Goal: Answer question/provide support: Share knowledge or assist other users

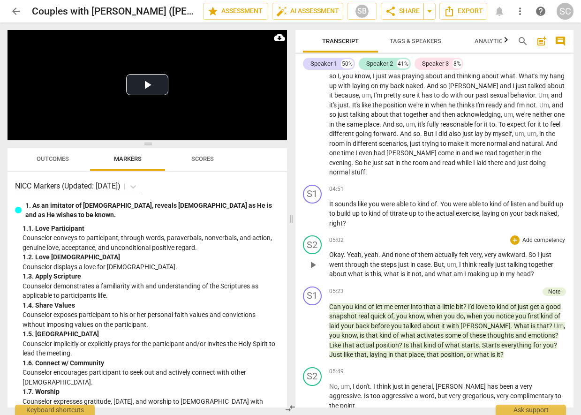
scroll to position [688, 0]
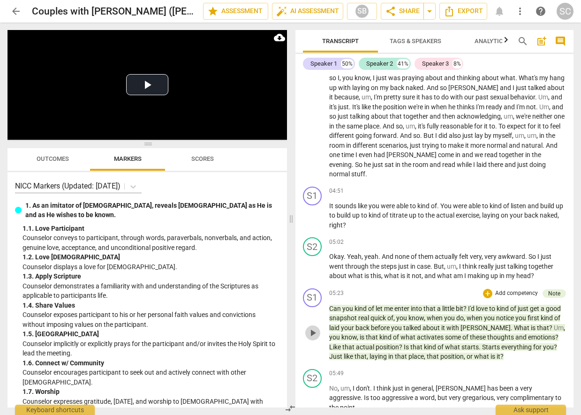
click at [314, 330] on span "play_arrow" at bounding box center [312, 332] width 11 height 11
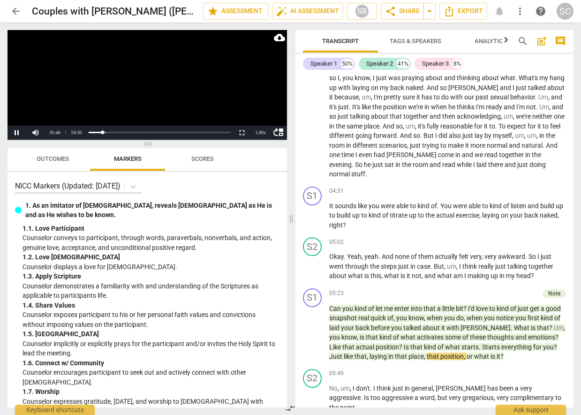
click at [145, 94] on video at bounding box center [146, 85] width 279 height 110
click at [17, 132] on button "Play" at bounding box center [16, 133] width 19 height 14
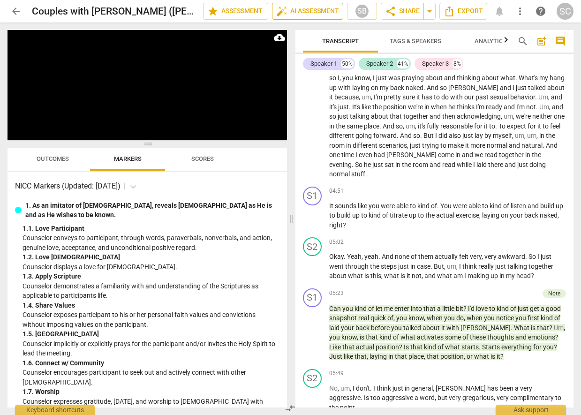
scroll to position [1039, 0]
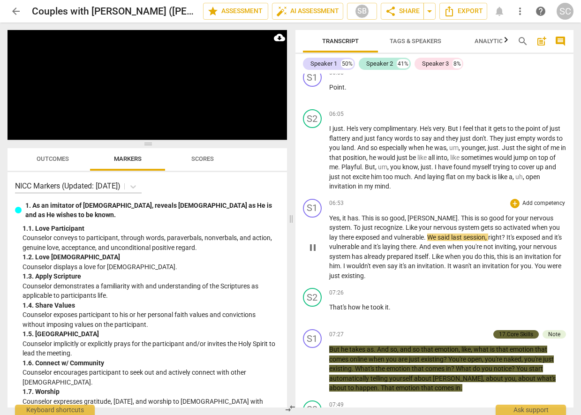
click at [540, 199] on p "Add competency" at bounding box center [543, 203] width 45 height 8
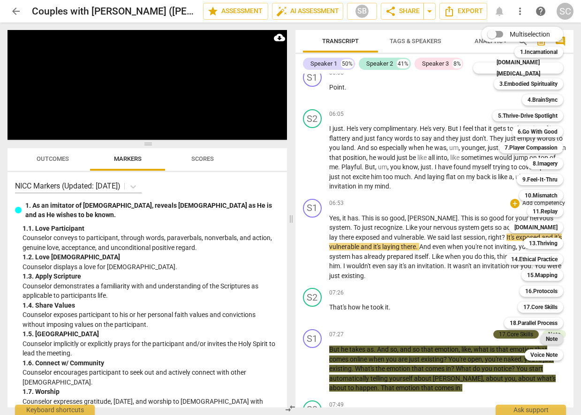
click at [550, 340] on div "Note" at bounding box center [551, 338] width 23 height 11
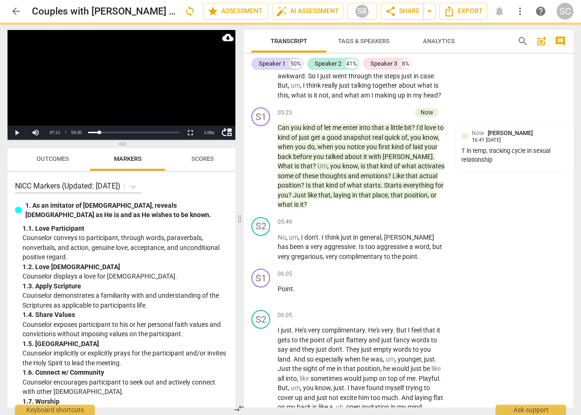
scroll to position [1259, 0]
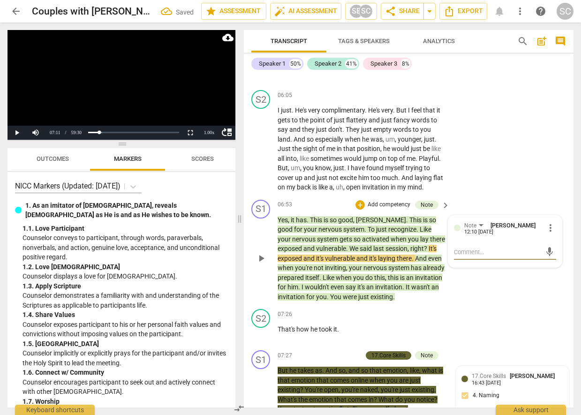
type textarea "V"
type textarea "Va"
type textarea "Val"
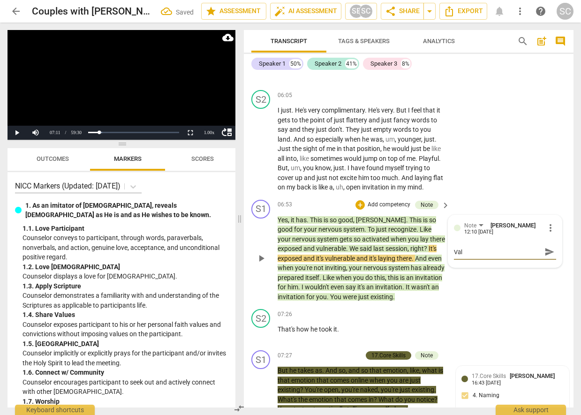
type textarea "Vali"
type textarea "Valid"
type textarea "Valida"
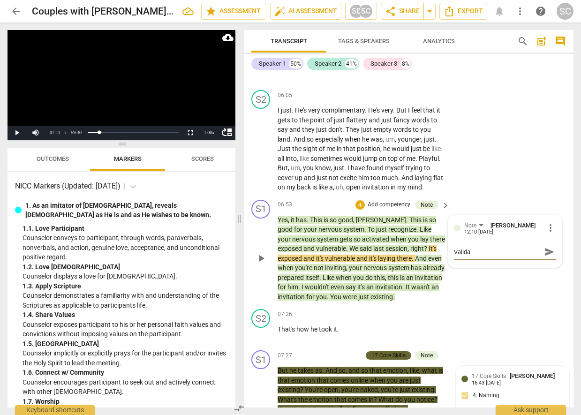
type textarea "Validat"
type textarea "Validati"
type textarea "Validatin"
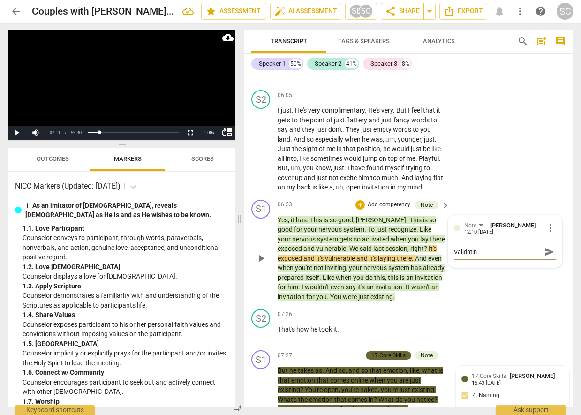
type textarea "Validating"
type textarea "Validating a"
type textarea "Validating an"
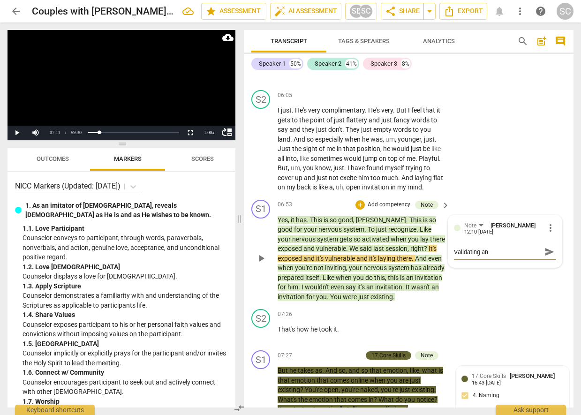
type textarea "Validating and"
type textarea "Validating and w"
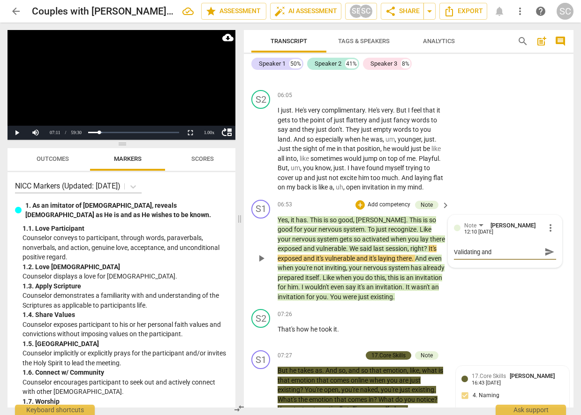
type textarea "Validating and w"
type textarea "Validating and"
type textarea "Validating and c"
type textarea "Validating and cu"
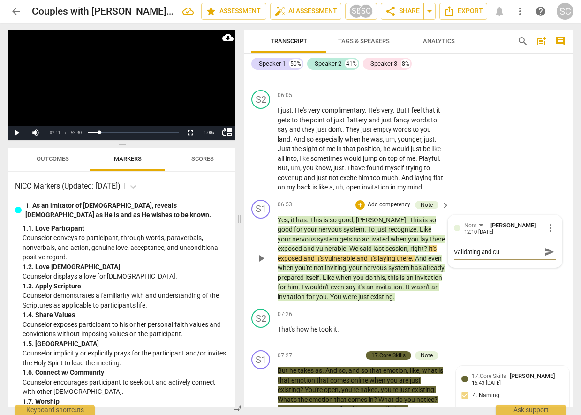
type textarea "Validating and cur"
type textarea "Validating and curi"
type textarea "Validating and curio"
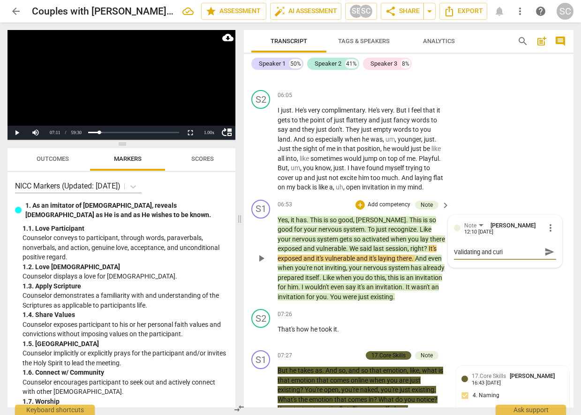
type textarea "Validating and curio"
type textarea "Validating and curiou"
type textarea "Validating and curious"
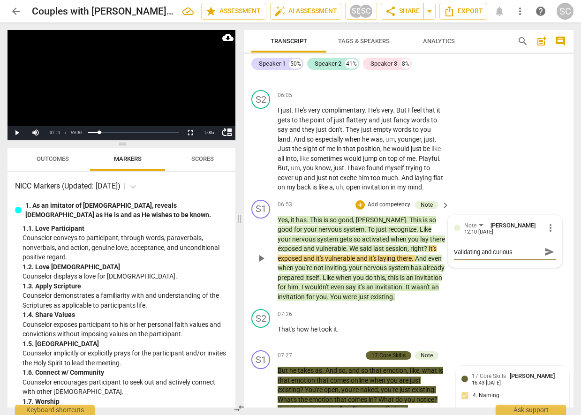
type textarea "Validating and curious"
type textarea "Validating and curious o"
type textarea "Validating and curious of"
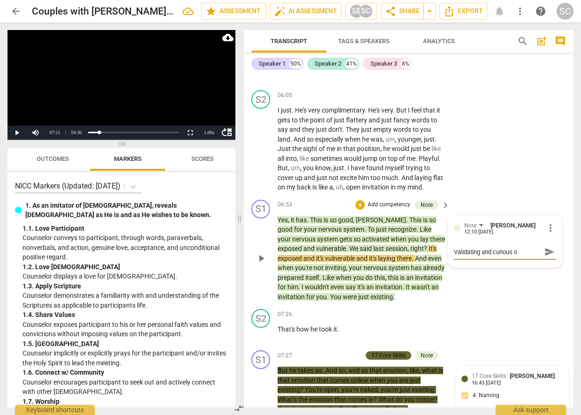
type textarea "Validating and curious of"
type textarea "Validating and curious of t"
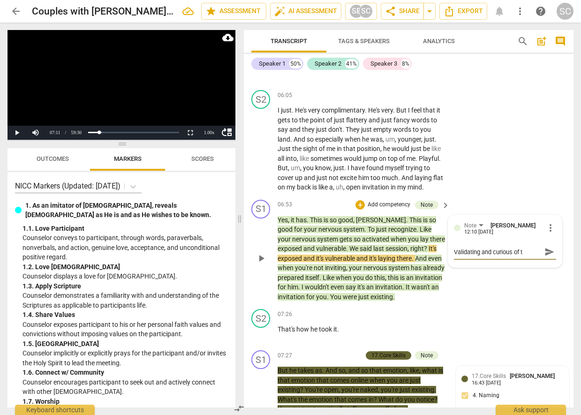
type textarea "Validating and curious of th"
type textarea "Validating and curious of the"
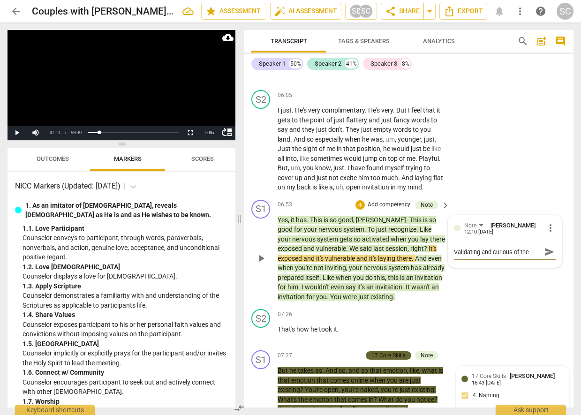
type textarea "Validating and curious of the"
type textarea "Validating and curious of the d"
type textarea "Validating and curious of the de"
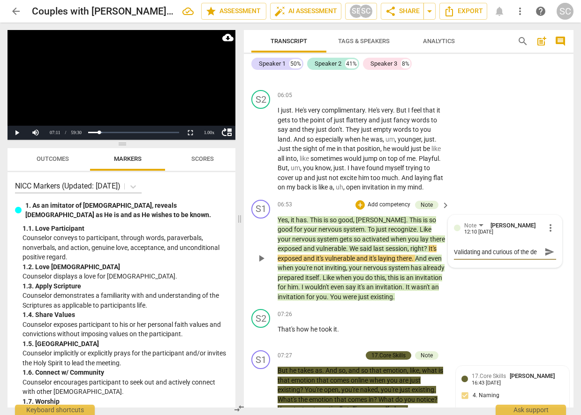
type textarea "Validating and curious of the def"
type textarea "Validating and curious of the defe"
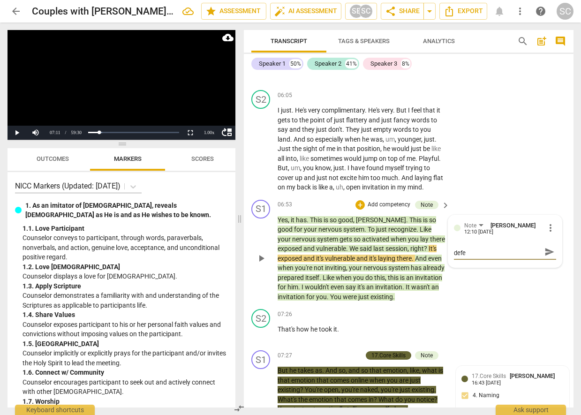
type textarea "Validating and curious of the defen"
type textarea "Validating and curious of the defens"
type textarea "Validating and curious of the defense"
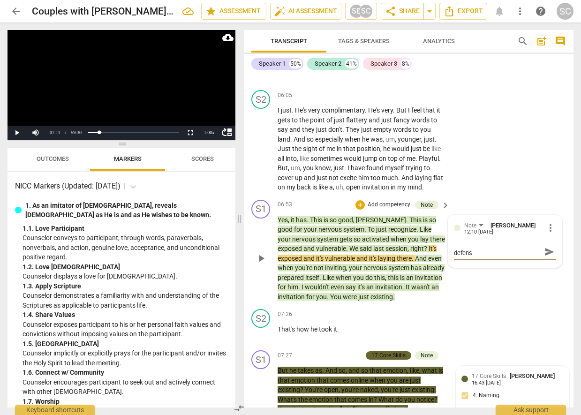
type textarea "Validating and curious of the defense"
type textarea "Validating and curious of the defense a"
type textarea "Validating and curious of the defense an"
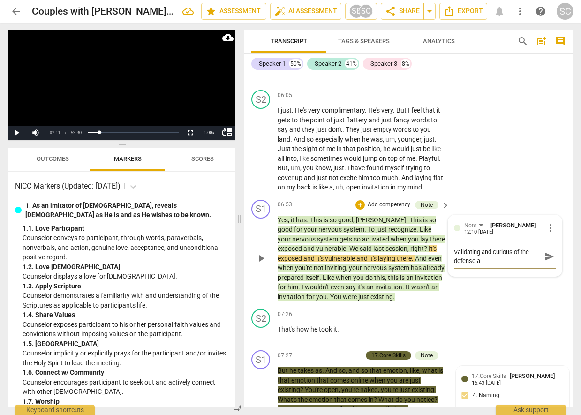
scroll to position [0, 0]
type textarea "Validating and curious of the defense and"
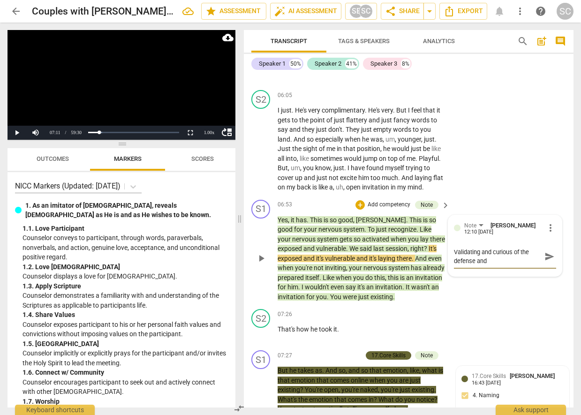
type textarea "Validating and curious of the defense and h"
type textarea "Validating and curious of the defense and"
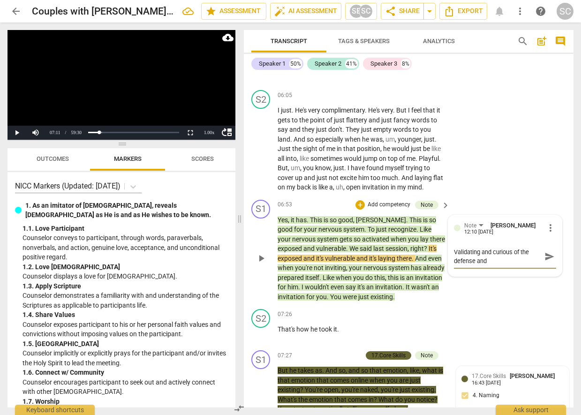
type textarea "Validating and curious of the defense and"
type textarea "Validating and curious of the defense an"
type textarea "Validating and curious of the defense a"
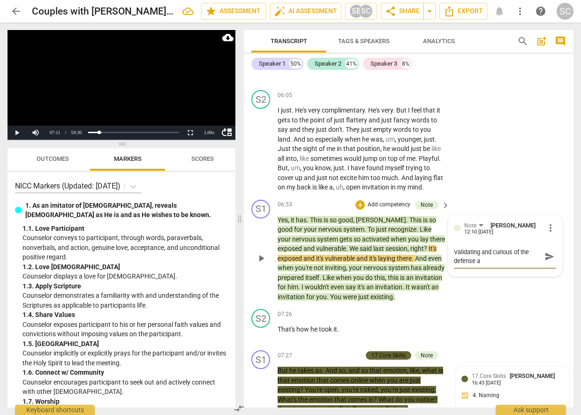
type textarea "Validating and curious of the defense as"
type textarea "Validating and curious of the defense as s"
type textarea "Validating and curious of the defense as sh"
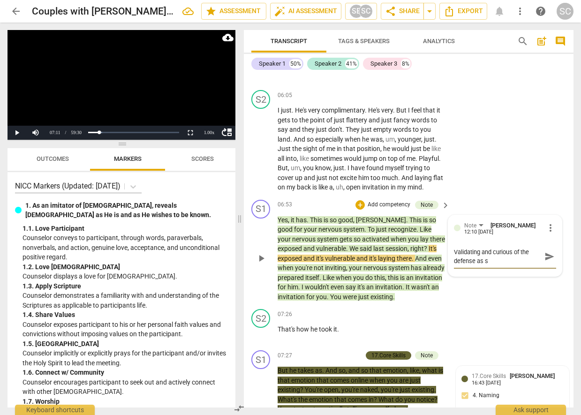
type textarea "Validating and curious of the defense as sh"
type textarea "Validating and curious of the defense as she"
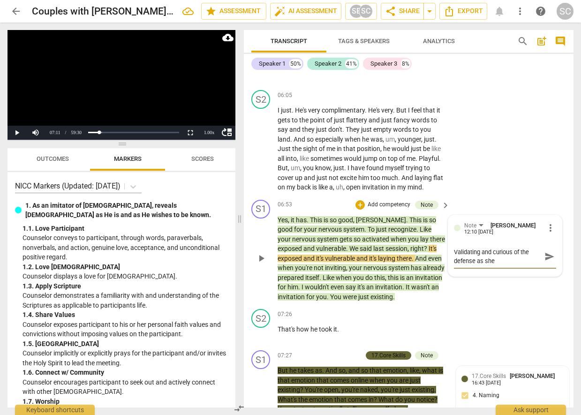
type textarea "Validating and curious of the defense as she n"
type textarea "Validating and curious of the defense as she na"
type textarea "Validating and curious of the defense as she nam"
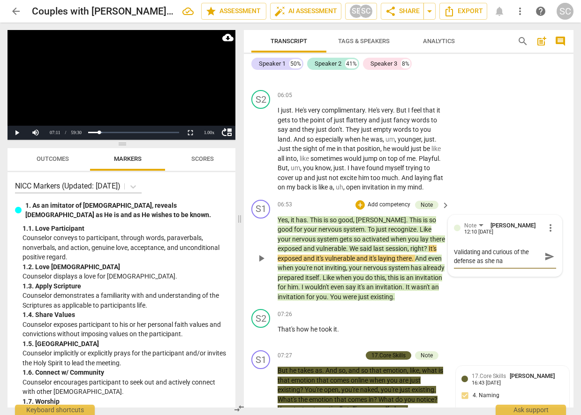
type textarea "Validating and curious of the defense as she nam"
type textarea "Validating and curious of the defense as she name"
type textarea "Validating and curious of the defense as she names"
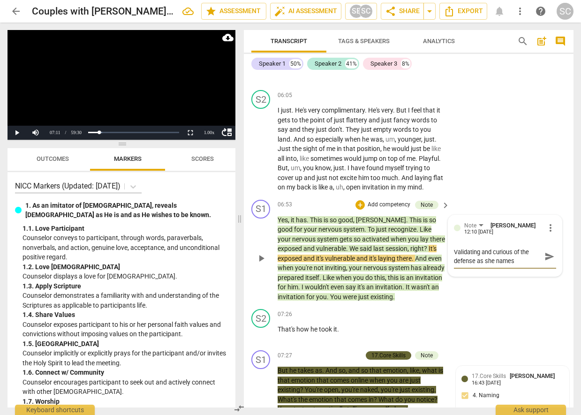
type textarea "Validating and curious of the defense as she names"
type textarea "Validating and curious of the defense as she names h"
type textarea "Validating and curious of the defense as she names he"
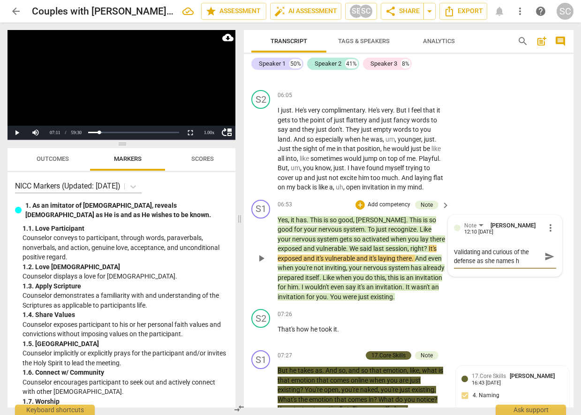
type textarea "Validating and curious of the defense as she names he"
type textarea "Validating and curious of the defense as she names her"
type textarea "Validating and curious of the defense as she names her i"
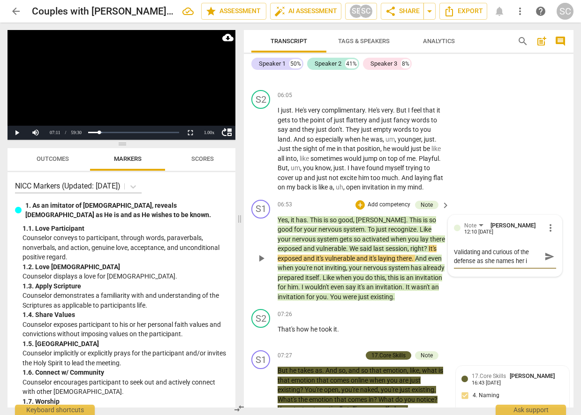
type textarea "Validating and curious of the defense as she names her in"
type textarea "Validating and curious of the defense as she names her int"
type textarea "Validating and curious of the defense as she names her inte"
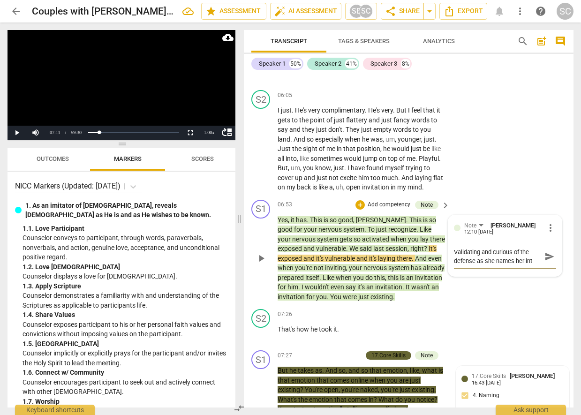
type textarea "Validating and curious of the defense as she names her inte"
type textarea "Validating and curious of the defense as she names her inter"
type textarea "Validating and curious of the defense as she names her intern"
type textarea "Validating and curious of the defense as she names her interna"
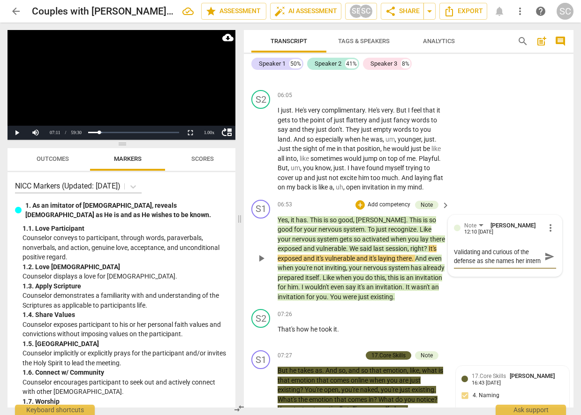
type textarea "Validating and curious of the defense as she names her interna"
type textarea "Validating and curious of the defense as she names her internal"
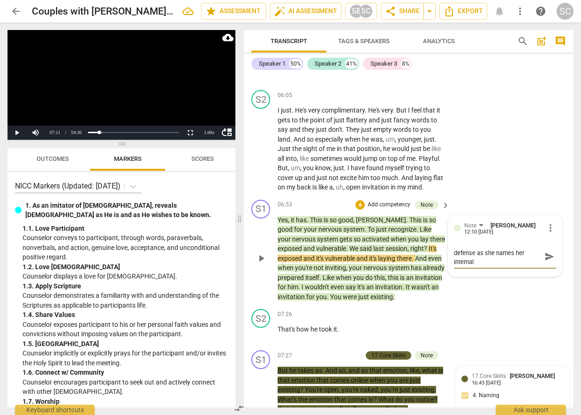
type textarea "Validating and curious of the defense as she names her internal e"
type textarea "Validating and curious of the defense as she names her internal ex"
type textarea "Validating and curious of the defense as she names her internal exp"
type textarea "Validating and curious of the defense as she names her internal expe"
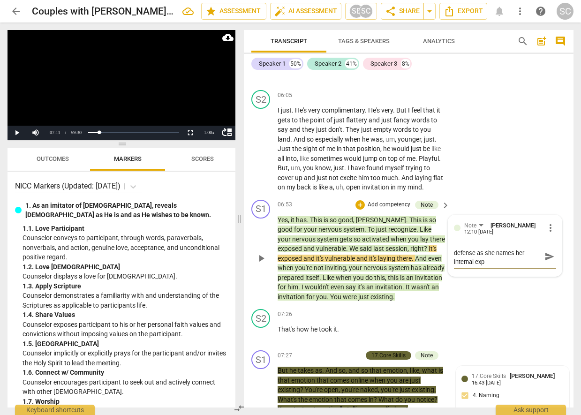
type textarea "Validating and curious of the defense as she names her internal expe"
type textarea "Validating and curious of the defense as she names her internal exper"
type textarea "Validating and curious of the defense as she names her internal experi"
type textarea "Validating and curious of the defense as she names her internal experie"
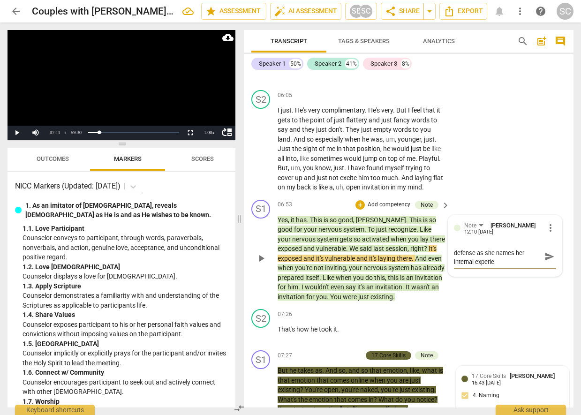
type textarea "Validating and curious of the defense as she names her internal experien"
type textarea "Validating and curious of the defense as she names her internal experienc"
type textarea "Validating and curious of the defense as she names her internal experience"
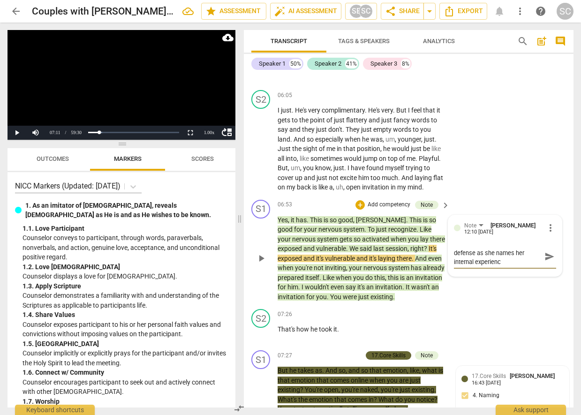
type textarea "Validating and curious of the defense as she names her internal experience"
type textarea "Validating and curious of the defense as she names her internal experience."
click at [547, 262] on span "send" at bounding box center [549, 256] width 10 height 10
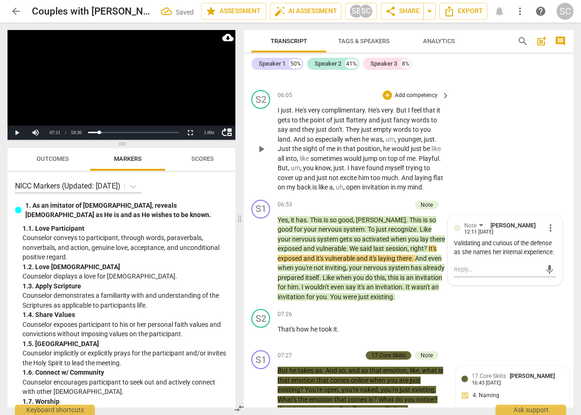
scroll to position [0, 0]
click at [94, 75] on video at bounding box center [121, 85] width 228 height 110
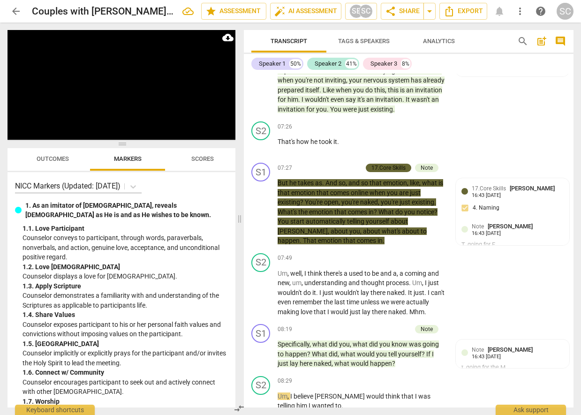
scroll to position [1793, 0]
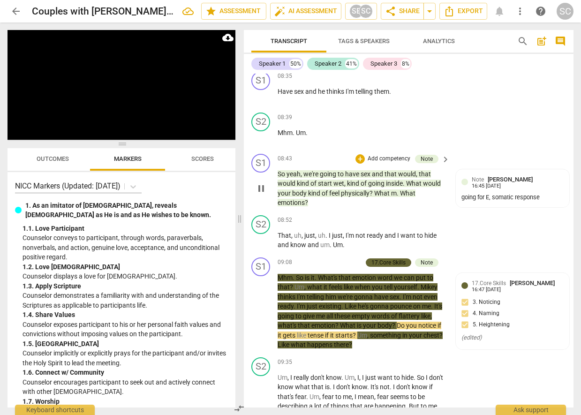
click at [568, 211] on div "S1 play_arrow pause 08:43 + Add competency Note keyboard_arrow_right So yeah , …" at bounding box center [408, 180] width 329 height 61
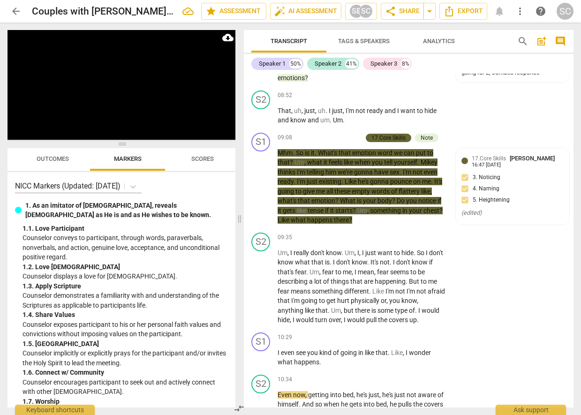
scroll to position [2263, 0]
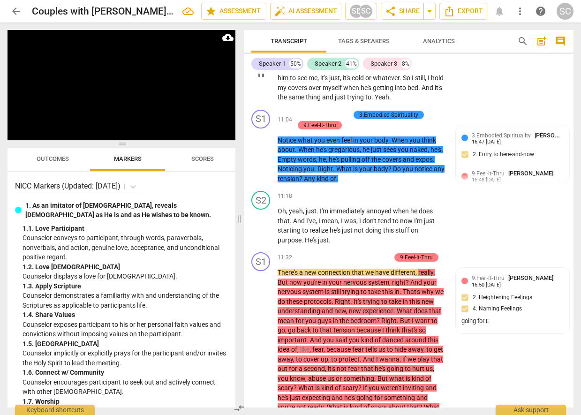
click at [566, 106] on div "S2 play_arrow pause 10:34 + Add competency keyboard_arrow_right Even now , gett…" at bounding box center [408, 65] width 329 height 81
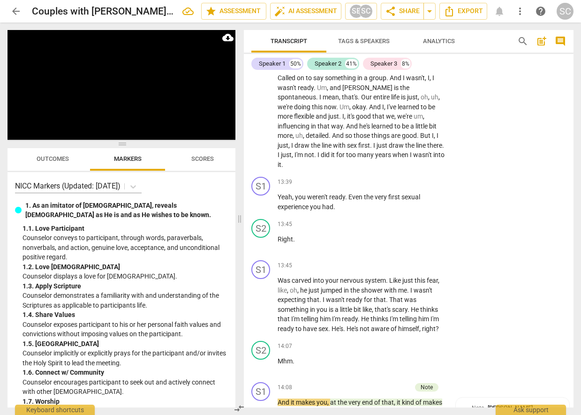
scroll to position [3016, 0]
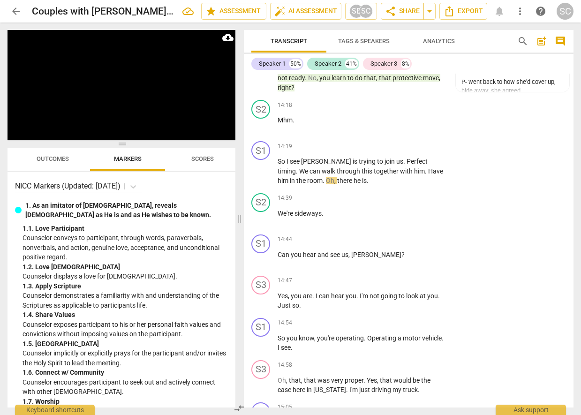
click at [577, 92] on div "Transcript Tags & Speakers Analytics search post_add comment Speaker 1 50% Spea…" at bounding box center [410, 218] width 341 height 392
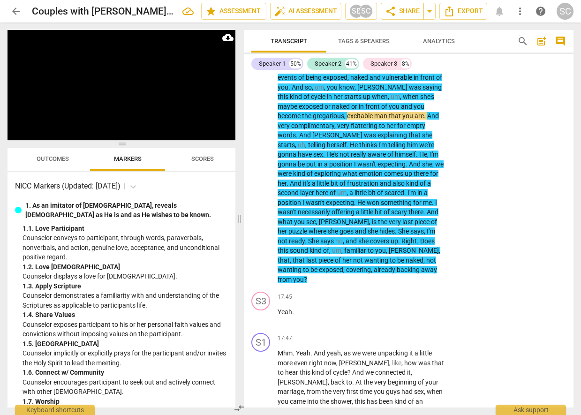
scroll to position [4012, 0]
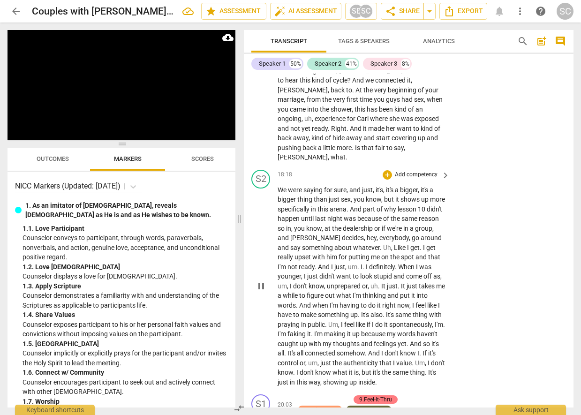
click at [567, 261] on div "S2 play_arrow pause 18:18 + Add competency keyboard_arrow_right We were saying …" at bounding box center [408, 278] width 329 height 225
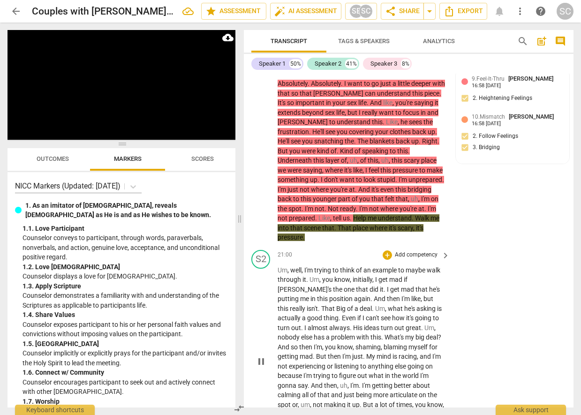
scroll to position [4449, 0]
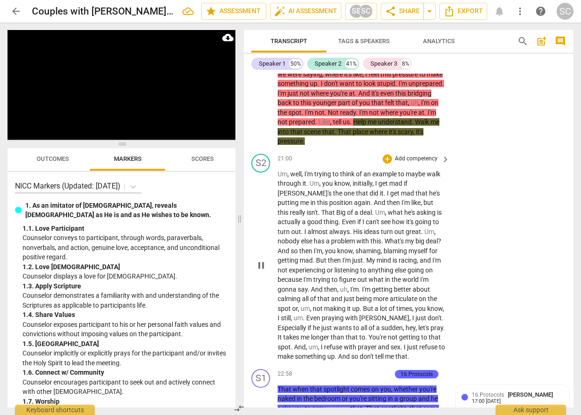
click at [564, 272] on div "S2 play_arrow pause 21:00 + Add competency keyboard_arrow_right Um , well , I'm…" at bounding box center [408, 257] width 329 height 215
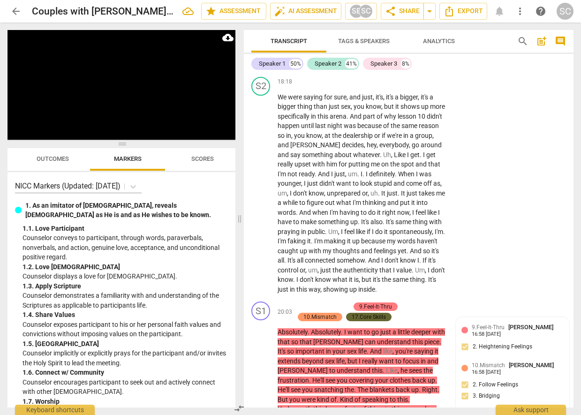
scroll to position [4445, 0]
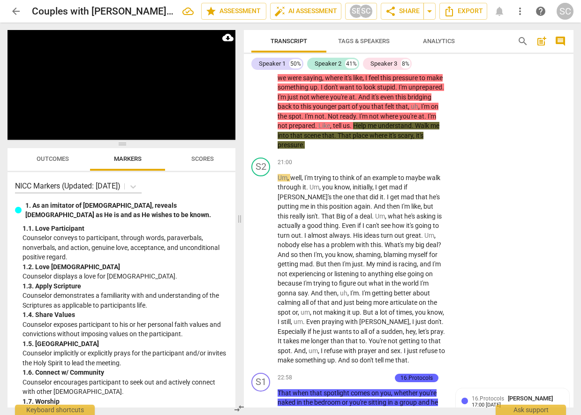
click at [564, 133] on div "S1 play_arrow pause 20:03 + Add competency 9.Feel-It-Thru 10.Mismatch 17.Core S…" at bounding box center [408, 55] width 329 height 197
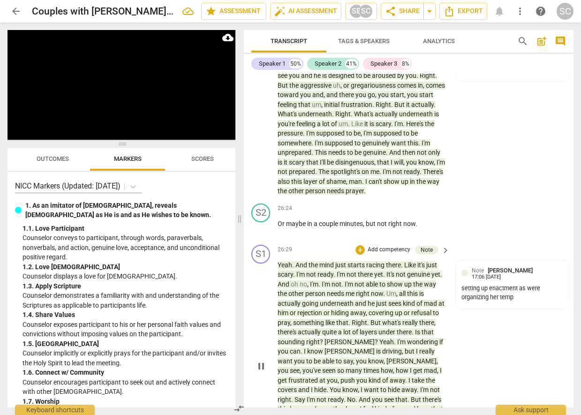
scroll to position [5445, 0]
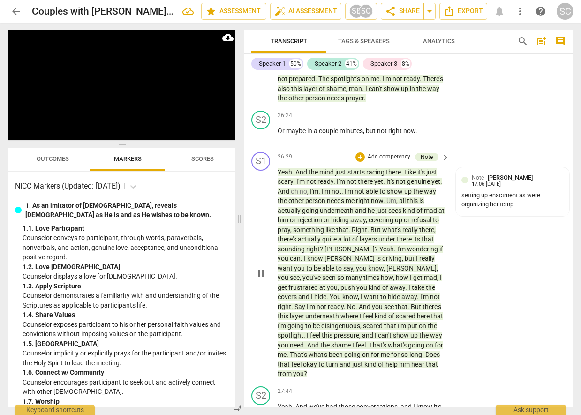
click at [289, 168] on span "Yeah" at bounding box center [284, 171] width 15 height 7
drag, startPoint x: 289, startPoint y: 140, endPoint x: 201, endPoint y: 180, distance: 96.9
click at [289, 168] on span "Yeah" at bounding box center [284, 171] width 15 height 7
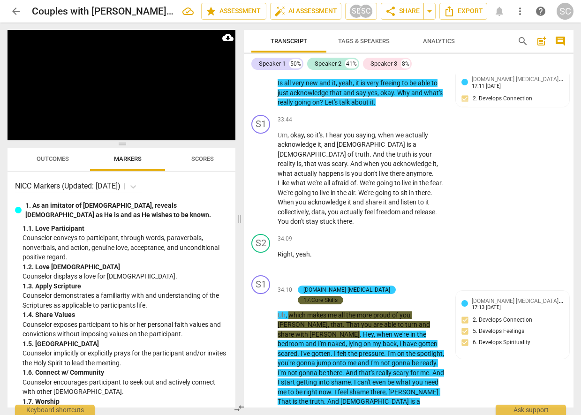
scroll to position [7167, 0]
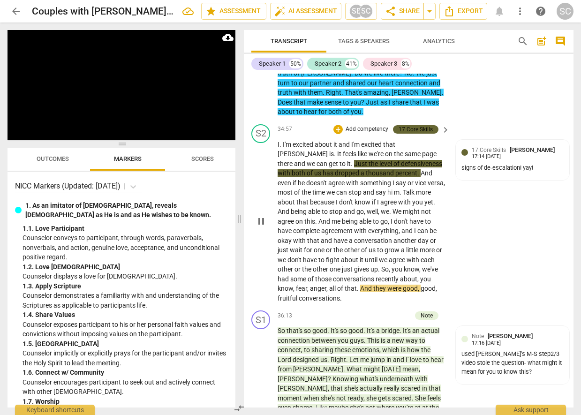
click at [567, 203] on div "S2 play_arrow pause 34:57 + Add competency 17.Core Skills keyboard_arrow_right …" at bounding box center [408, 213] width 329 height 187
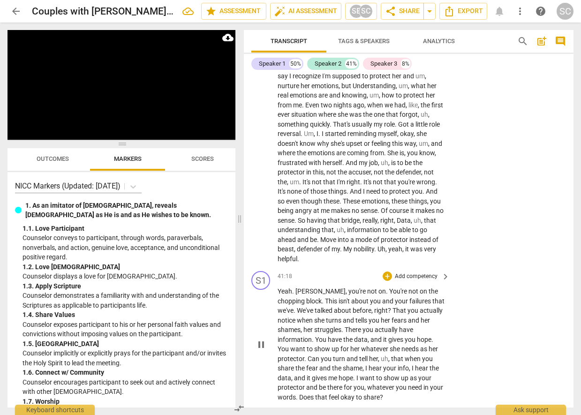
scroll to position [8105, 0]
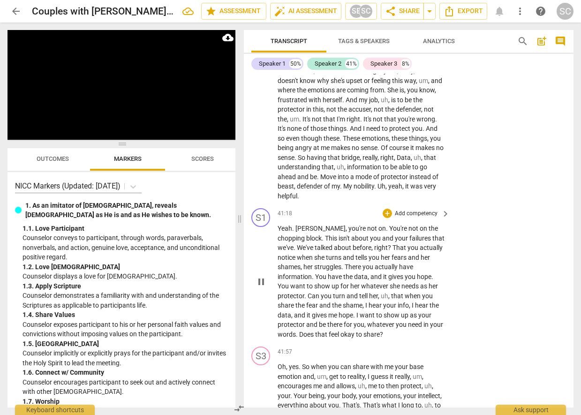
click at [325, 234] on span "This" at bounding box center [332, 237] width 14 height 7
click at [267, 276] on span "pause" at bounding box center [260, 281] width 11 height 11
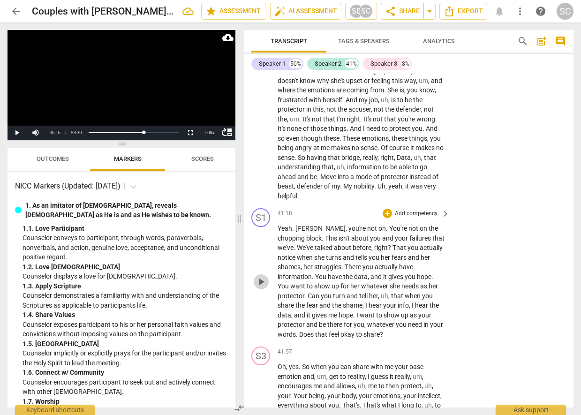
click at [262, 276] on span "play_arrow" at bounding box center [260, 281] width 11 height 11
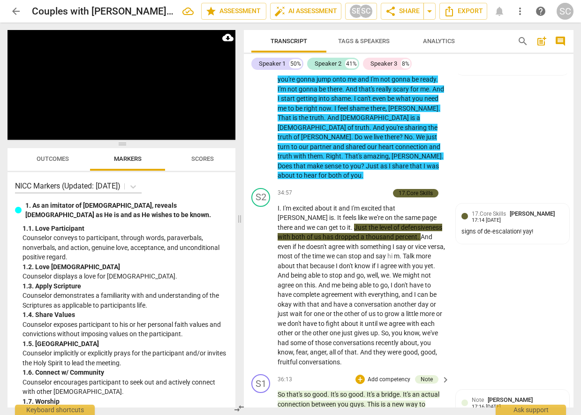
scroll to position [7292, 0]
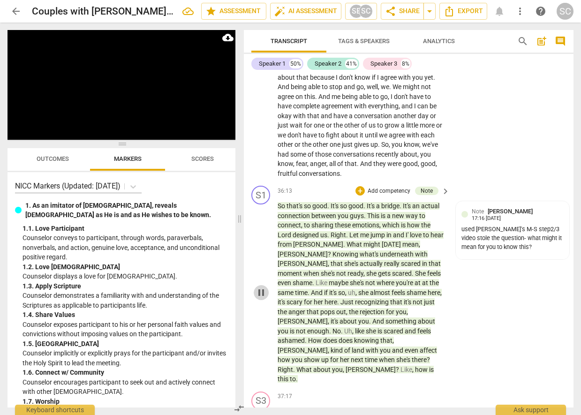
click at [255, 287] on span "pause" at bounding box center [260, 292] width 11 height 11
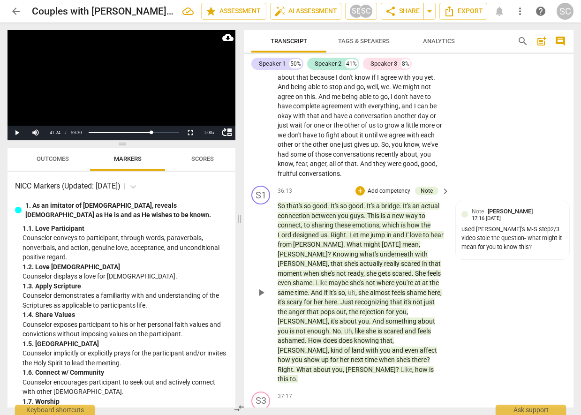
click at [256, 287] on span "play_arrow" at bounding box center [260, 292] width 11 height 11
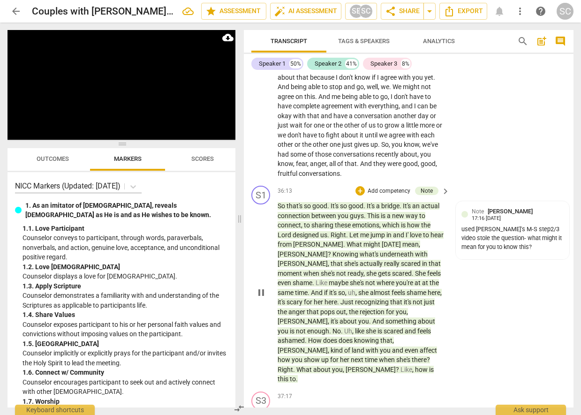
click at [566, 182] on div "S1 play_arrow pause 36:13 + Add competency Note keyboard_arrow_right So that's …" at bounding box center [408, 285] width 329 height 206
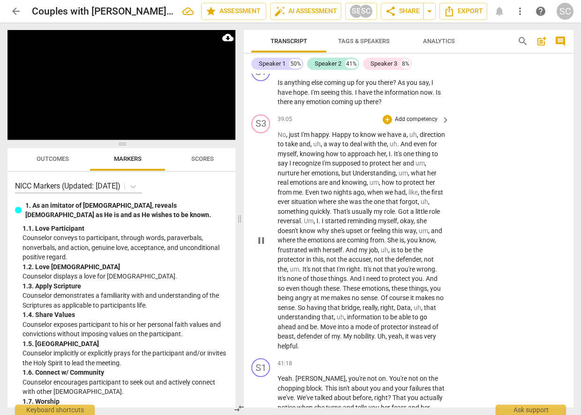
scroll to position [8289, 0]
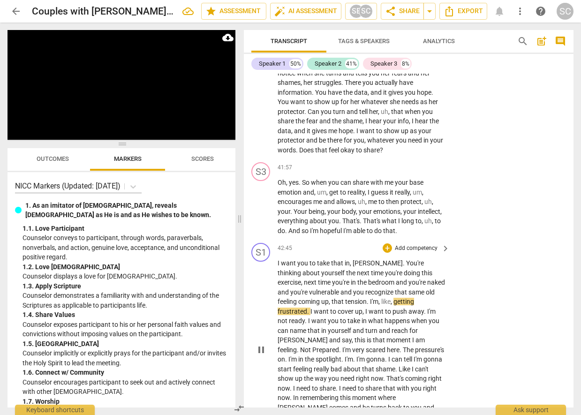
click at [566, 262] on div "S1 play_arrow pause 42:45 + Add competency keyboard_arrow_right I want you to t…" at bounding box center [408, 342] width 329 height 206
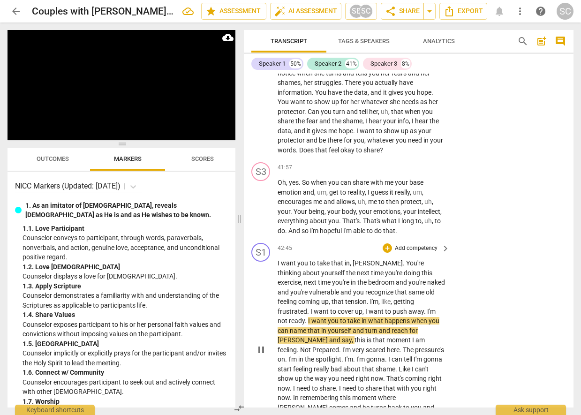
click at [399, 244] on p "Add competency" at bounding box center [416, 248] width 45 height 8
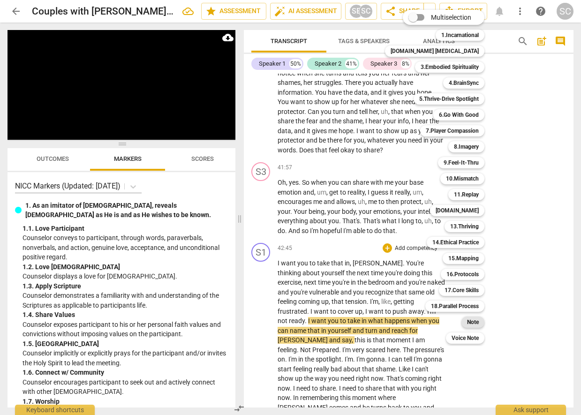
click at [467, 320] on b "Note" at bounding box center [473, 321] width 12 height 11
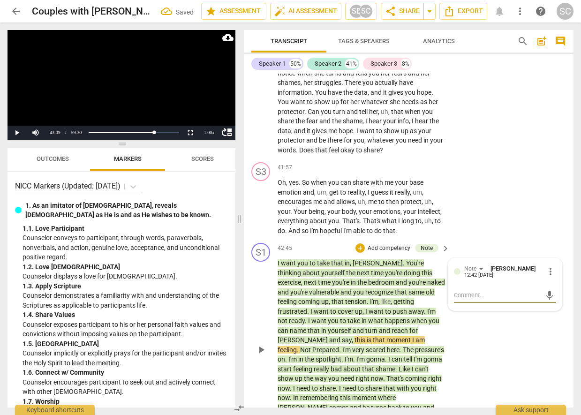
type textarea "W"
type textarea "Wo"
type textarea "Wou"
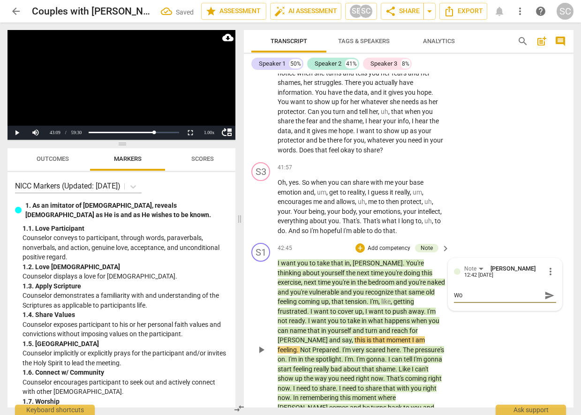
type textarea "Wou"
type textarea "Woul"
type textarea "Would"
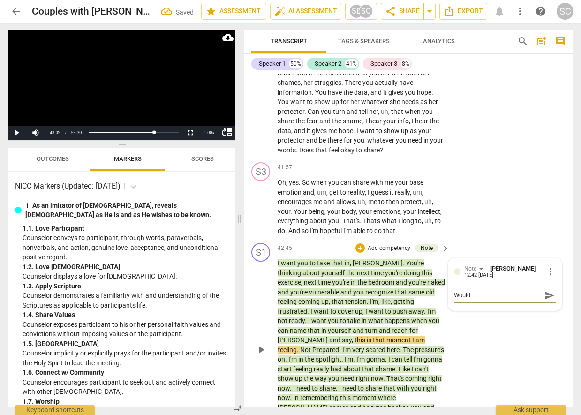
type textarea "Would"
type textarea "Would s"
type textarea "Would su"
type textarea "Would sug"
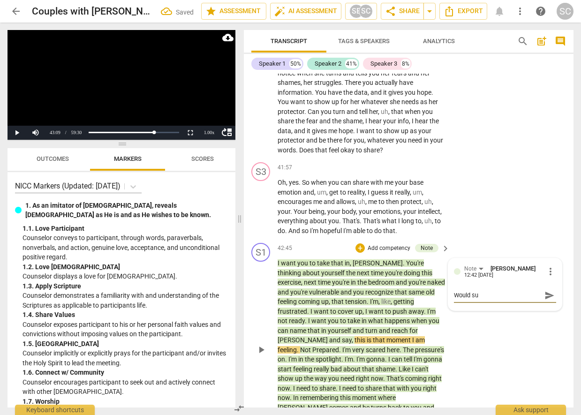
type textarea "Would sug"
type textarea "Would [PERSON_NAME]"
type textarea "Would sugge"
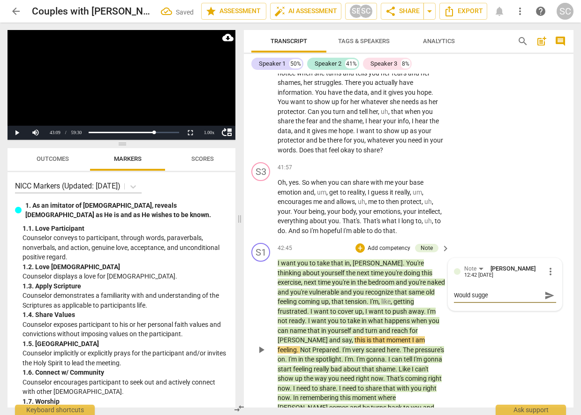
type textarea "Would sugges"
type textarea "Would suggest"
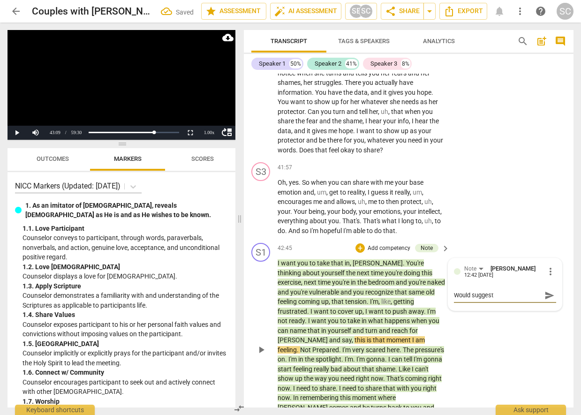
type textarea "Would suggest"
type textarea "Would suggest a"
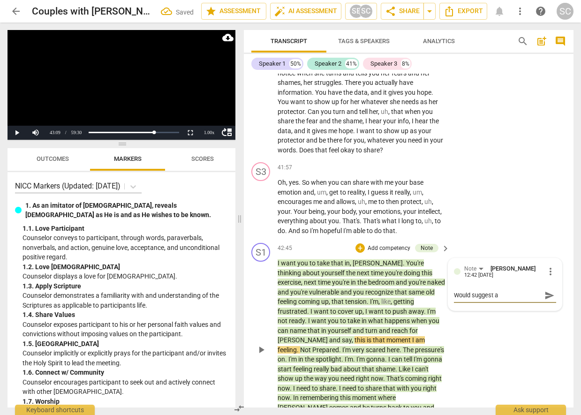
type textarea "Would suggest a d"
type textarea "Would suggest a di"
type textarea "Would suggest a dif"
type textarea "Would suggest a diff"
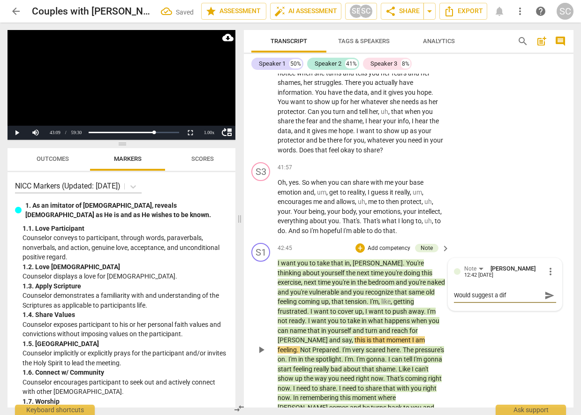
type textarea "Would suggest a diff"
type textarea "Would suggest a dif"
type textarea "Would suggest a di"
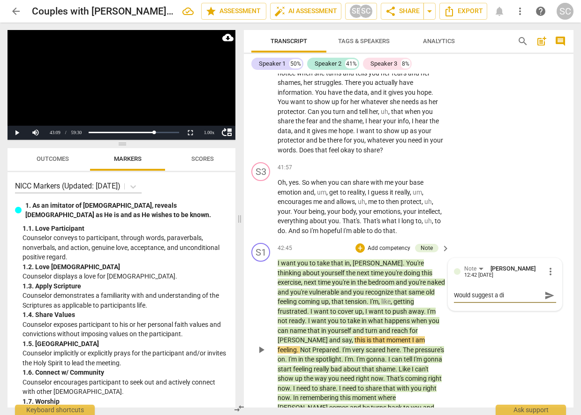
type textarea "Would suggest a d"
type textarea "Would suggest a"
type textarea "Would suggest a T"
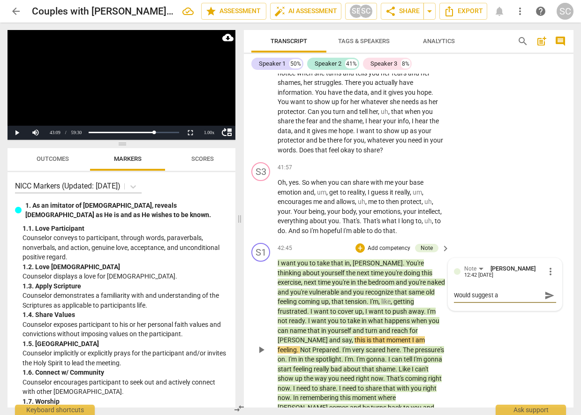
type textarea "Would suggest a T"
type textarea "Would suggest a TA"
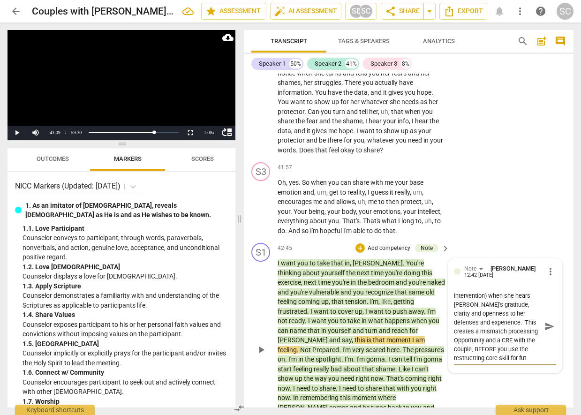
scroll to position [44, 0]
click at [483, 291] on textarea "Would suggest a TANGO step 4-5 here a little differently> See what [PERSON_NAME…" at bounding box center [497, 326] width 87 height 71
click at [464, 291] on textarea "Would suggest a TANGO step 4-5 here a little differently> See what [PERSON_NAME…" at bounding box center [497, 326] width 87 height 71
drag, startPoint x: 546, startPoint y: 210, endPoint x: 544, endPoint y: 246, distance: 35.6
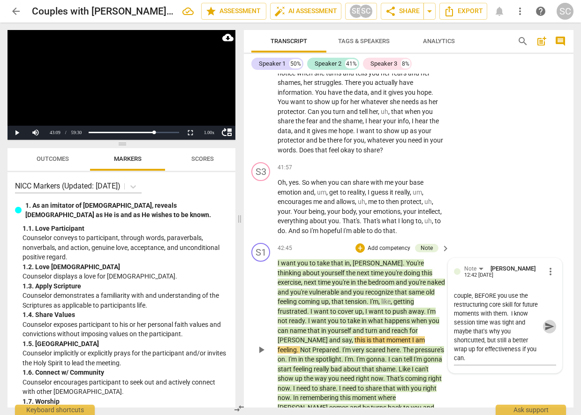
click at [546, 321] on span "send" at bounding box center [549, 326] width 10 height 10
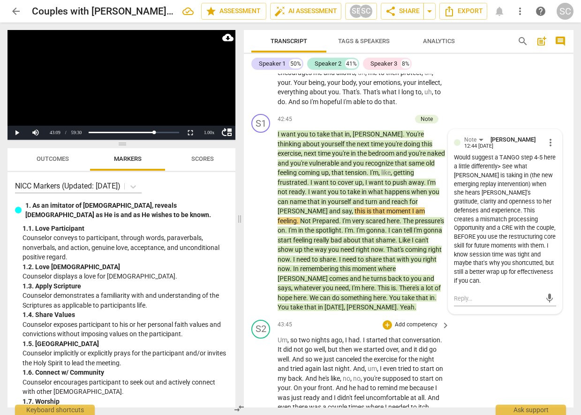
scroll to position [8414, 0]
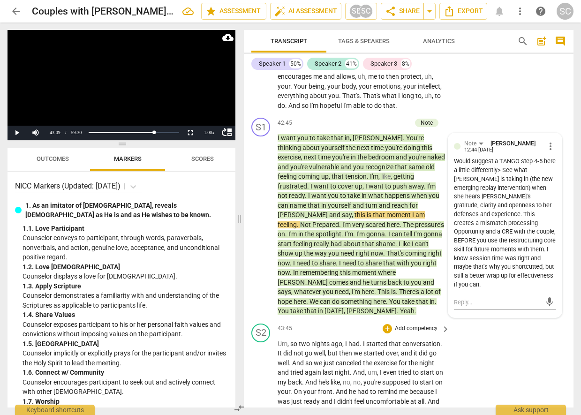
click at [282, 340] on span "Um" at bounding box center [282, 343] width 10 height 7
click at [281, 340] on span "Um" at bounding box center [282, 343] width 10 height 7
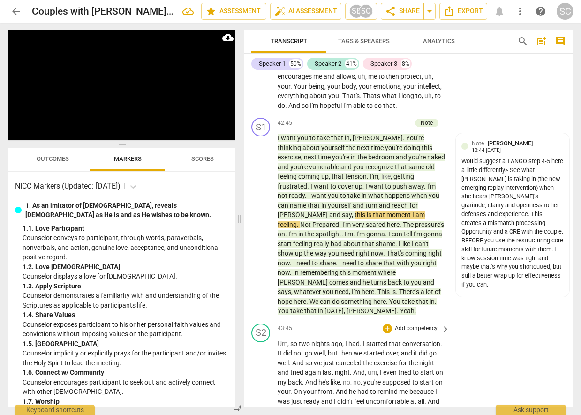
click at [281, 323] on div "43:45 + Add competency keyboard_arrow_right Um , so two nights ago , I had . I …" at bounding box center [363, 422] width 173 height 198
drag, startPoint x: 281, startPoint y: 213, endPoint x: 284, endPoint y: 218, distance: 5.7
click at [284, 323] on div "43:45 + Add competency keyboard_arrow_right Um , so two nights ago , I had . I …" at bounding box center [363, 422] width 173 height 198
click at [284, 340] on span "Um" at bounding box center [282, 343] width 10 height 7
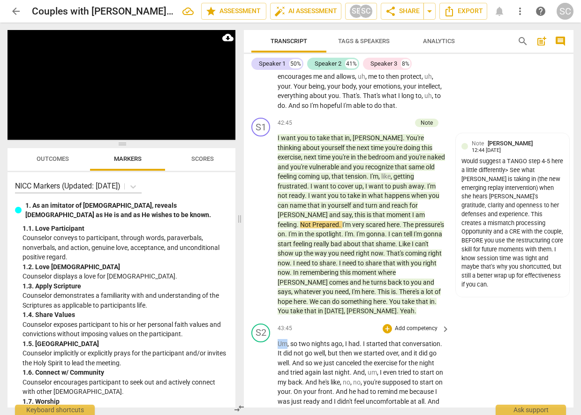
click at [284, 340] on span "Um" at bounding box center [282, 343] width 10 height 7
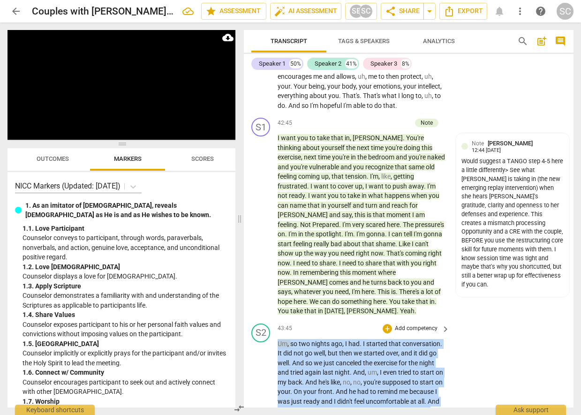
click at [550, 320] on div "S2 play_arrow pause 43:45 + Add competency keyboard_arrow_right Um , so two nig…" at bounding box center [408, 423] width 329 height 206
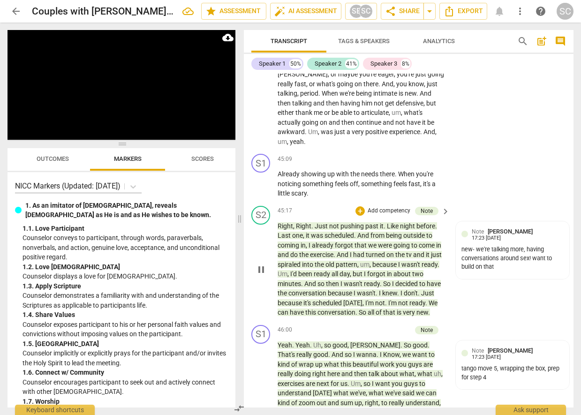
scroll to position [8604, 0]
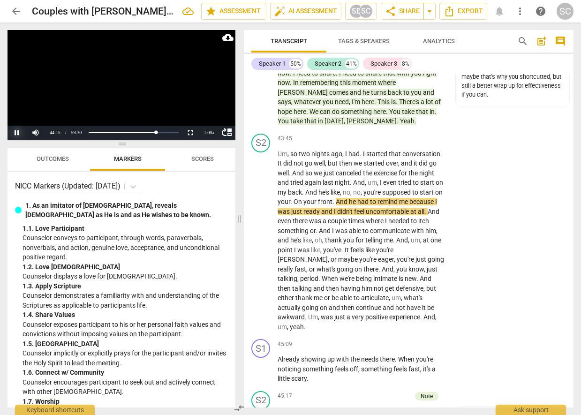
drag, startPoint x: 20, startPoint y: 133, endPoint x: 91, endPoint y: 0, distance: 150.6
click at [20, 132] on button "Pause" at bounding box center [16, 133] width 19 height 14
